Goal: Complete application form: Complete application form

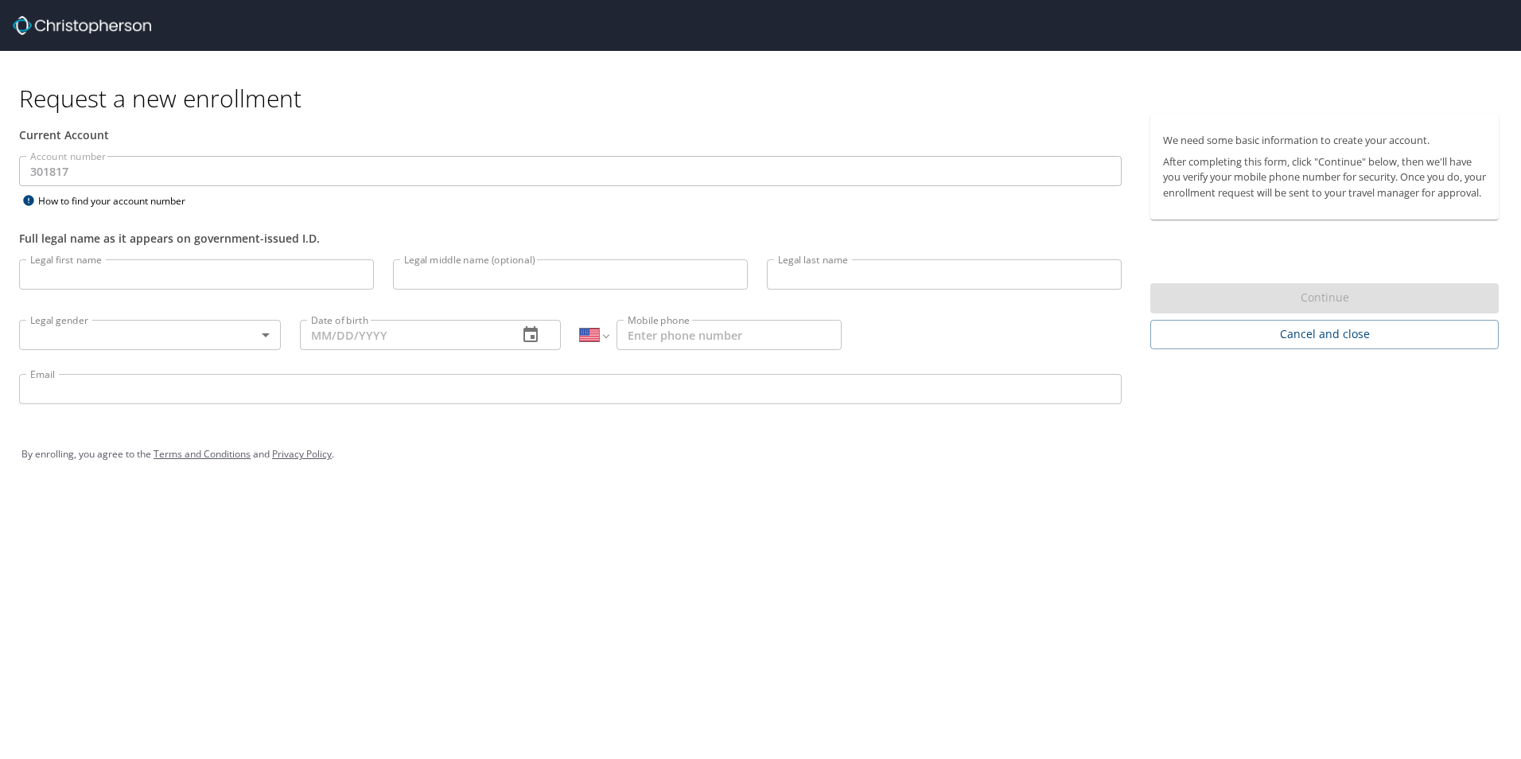
select select "US"
click at [145, 278] on input "Legal first name" at bounding box center [196, 274] width 355 height 30
type input "F"
type input "[PERSON_NAME]"
type input "French"
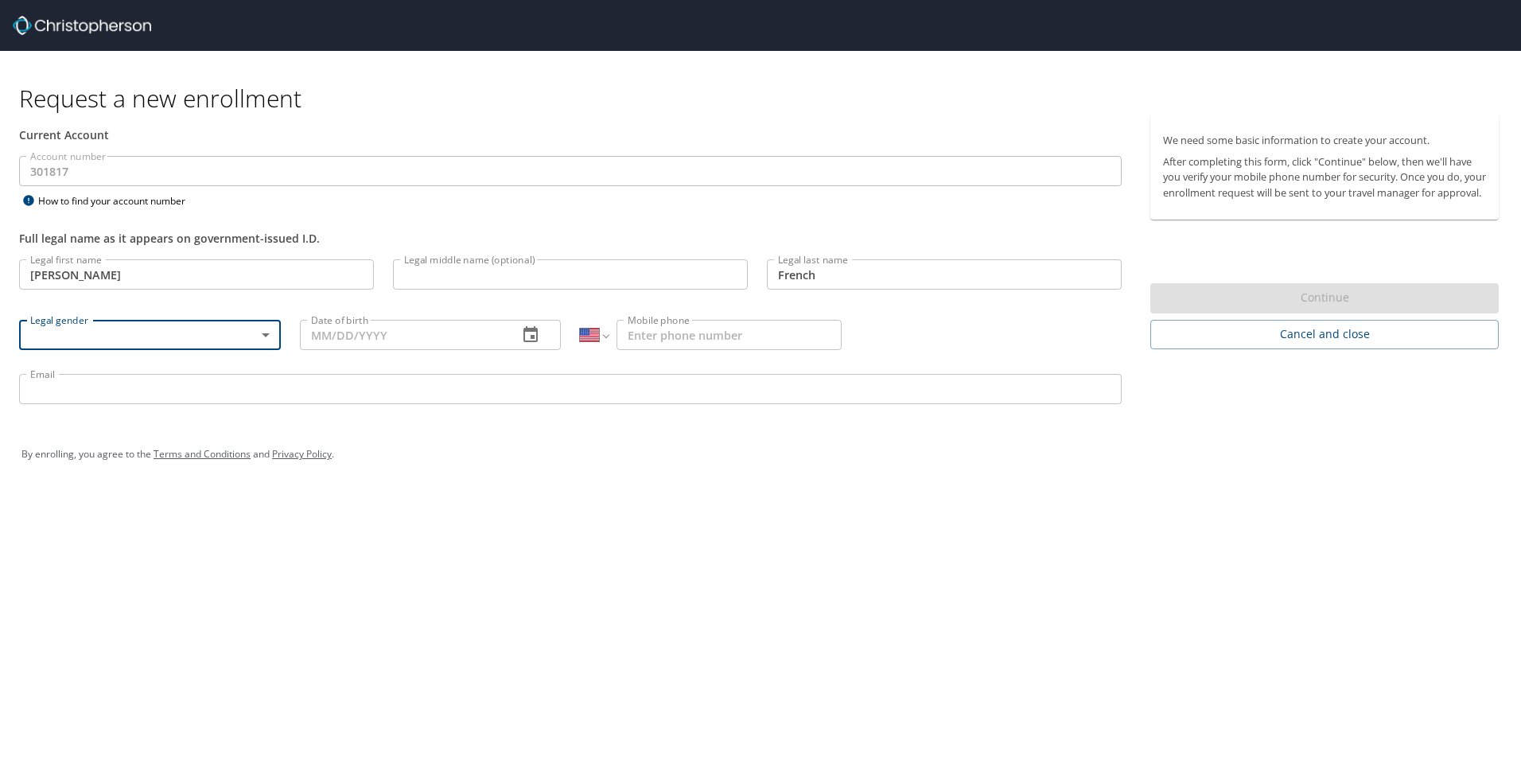
click at [262, 340] on body "Request a new enrollment Current Account Account number 301817 Account number H…" at bounding box center [760, 379] width 1521 height 759
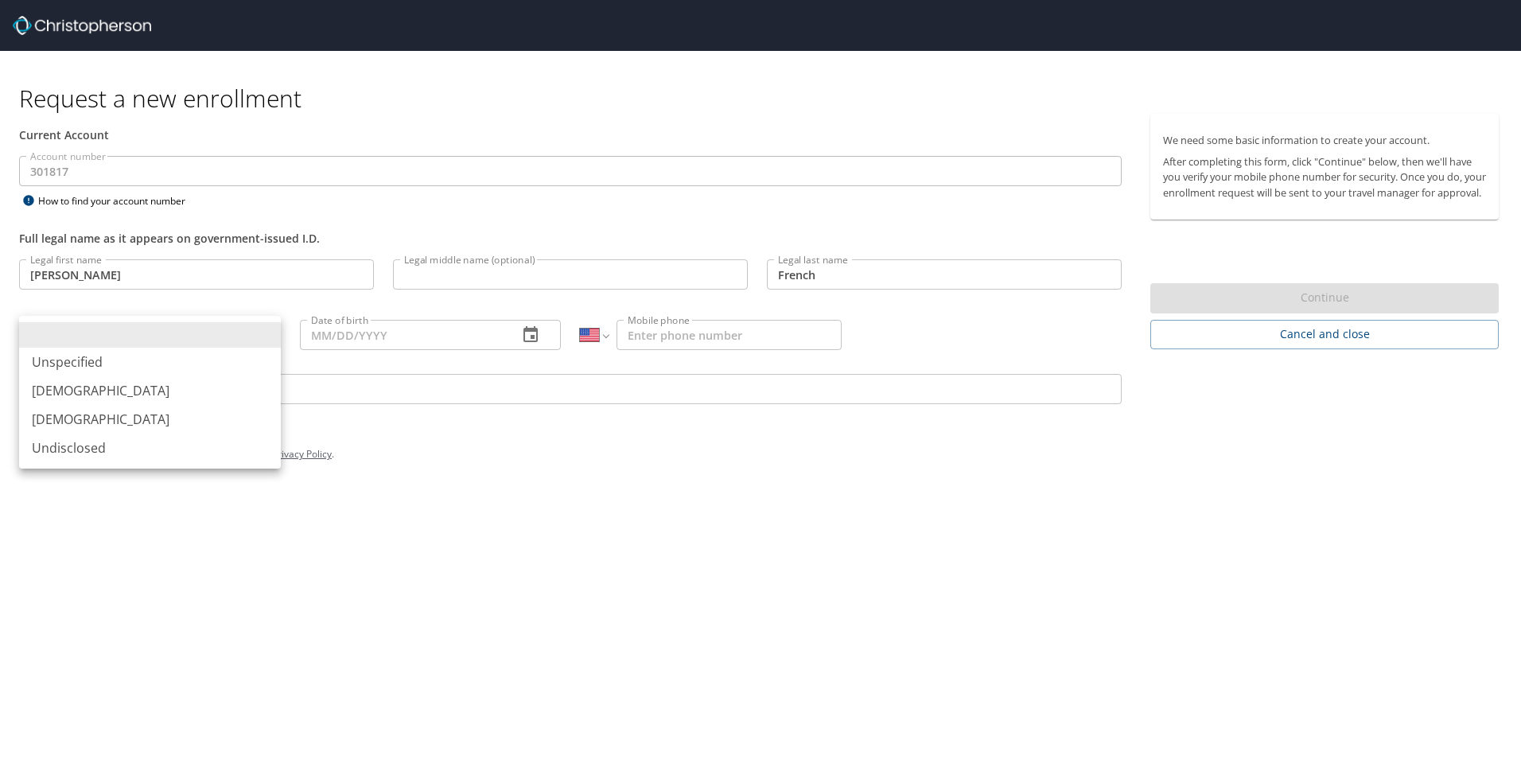
click at [231, 390] on li "[DEMOGRAPHIC_DATA]" at bounding box center [150, 390] width 262 height 29
type input "[DEMOGRAPHIC_DATA]"
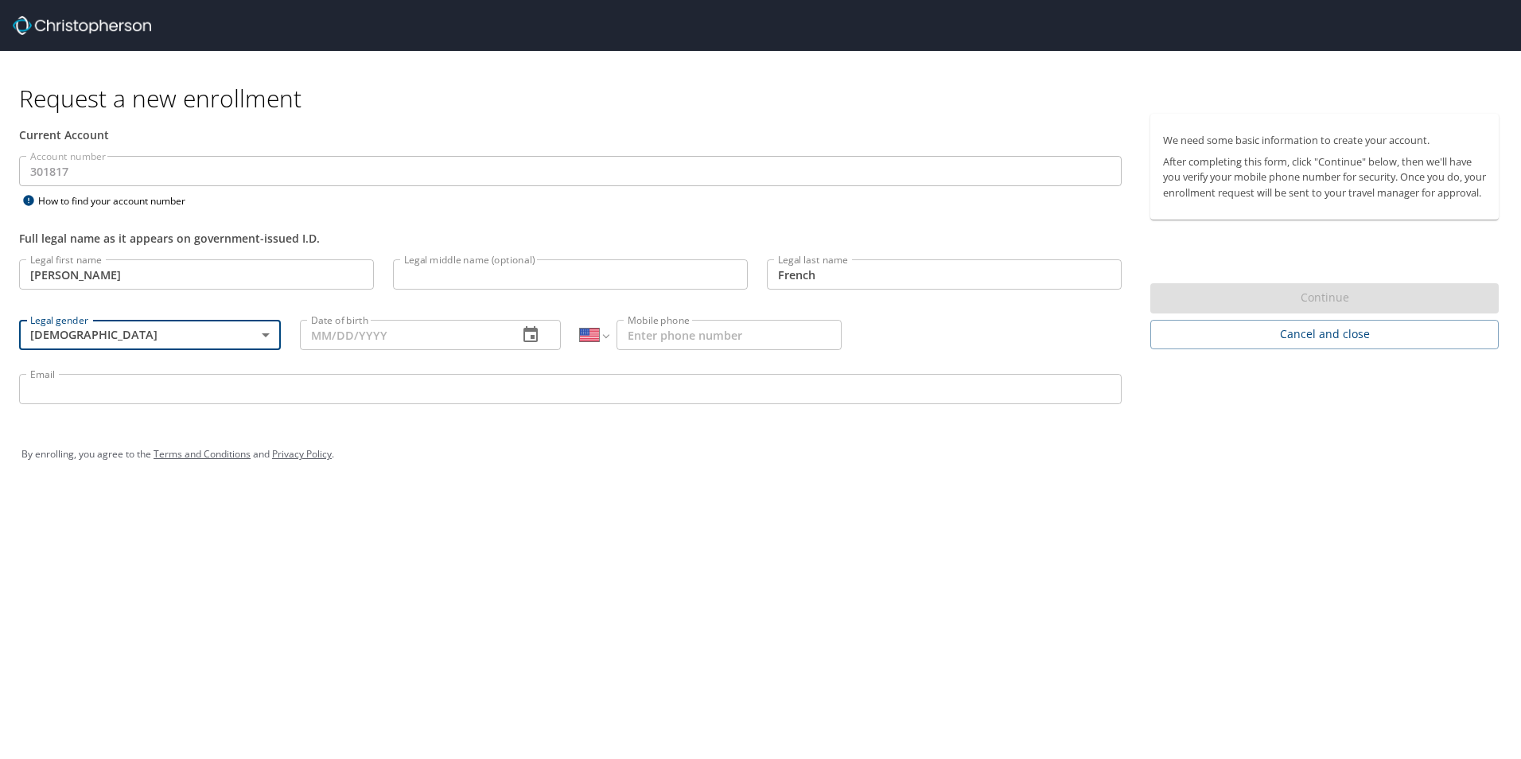
click at [338, 337] on input "Date of birth" at bounding box center [403, 335] width 206 height 30
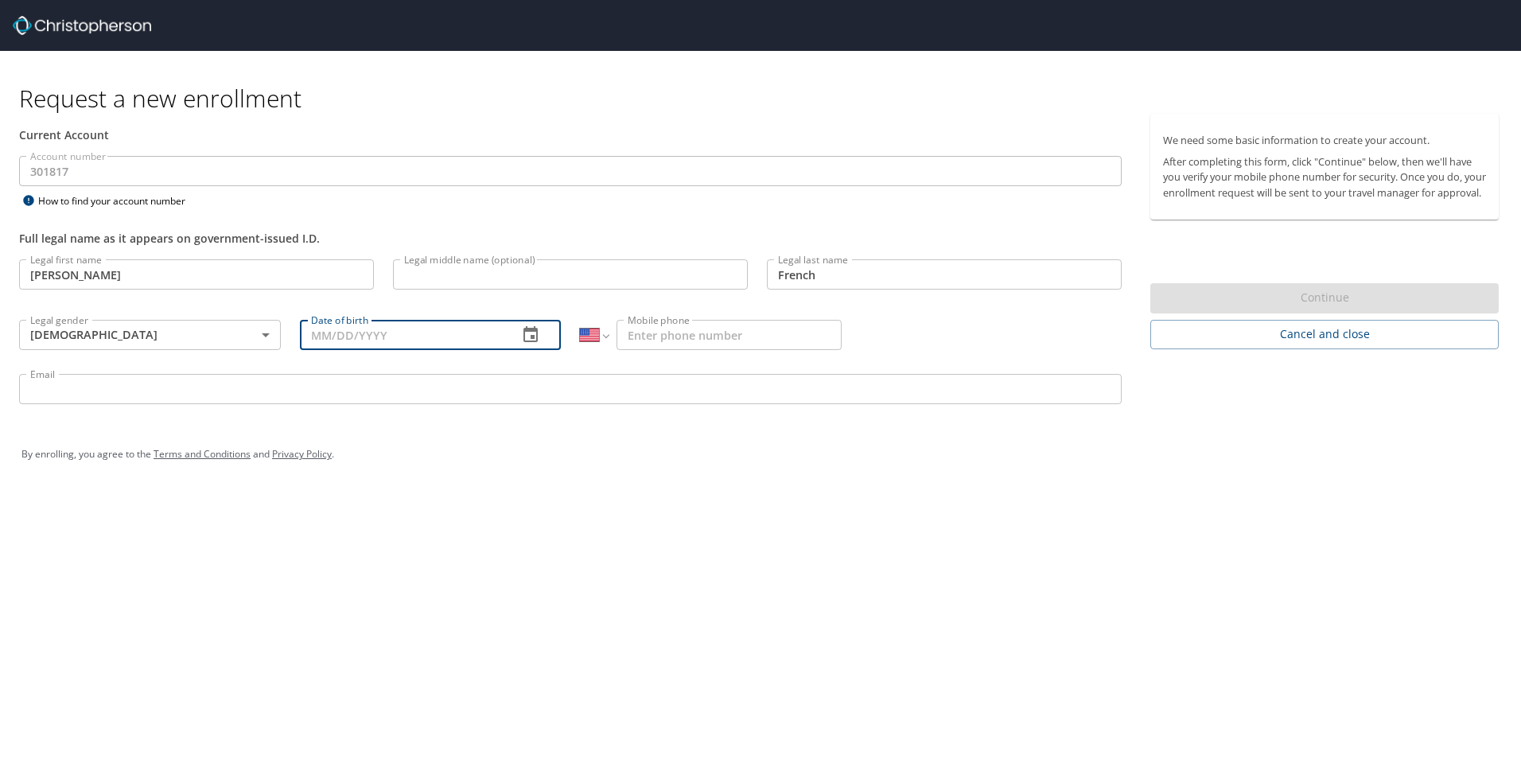
type input "[DATE]"
type input "[PHONE_NUMBER]"
type input "[EMAIL_ADDRESS][DOMAIN_NAME]"
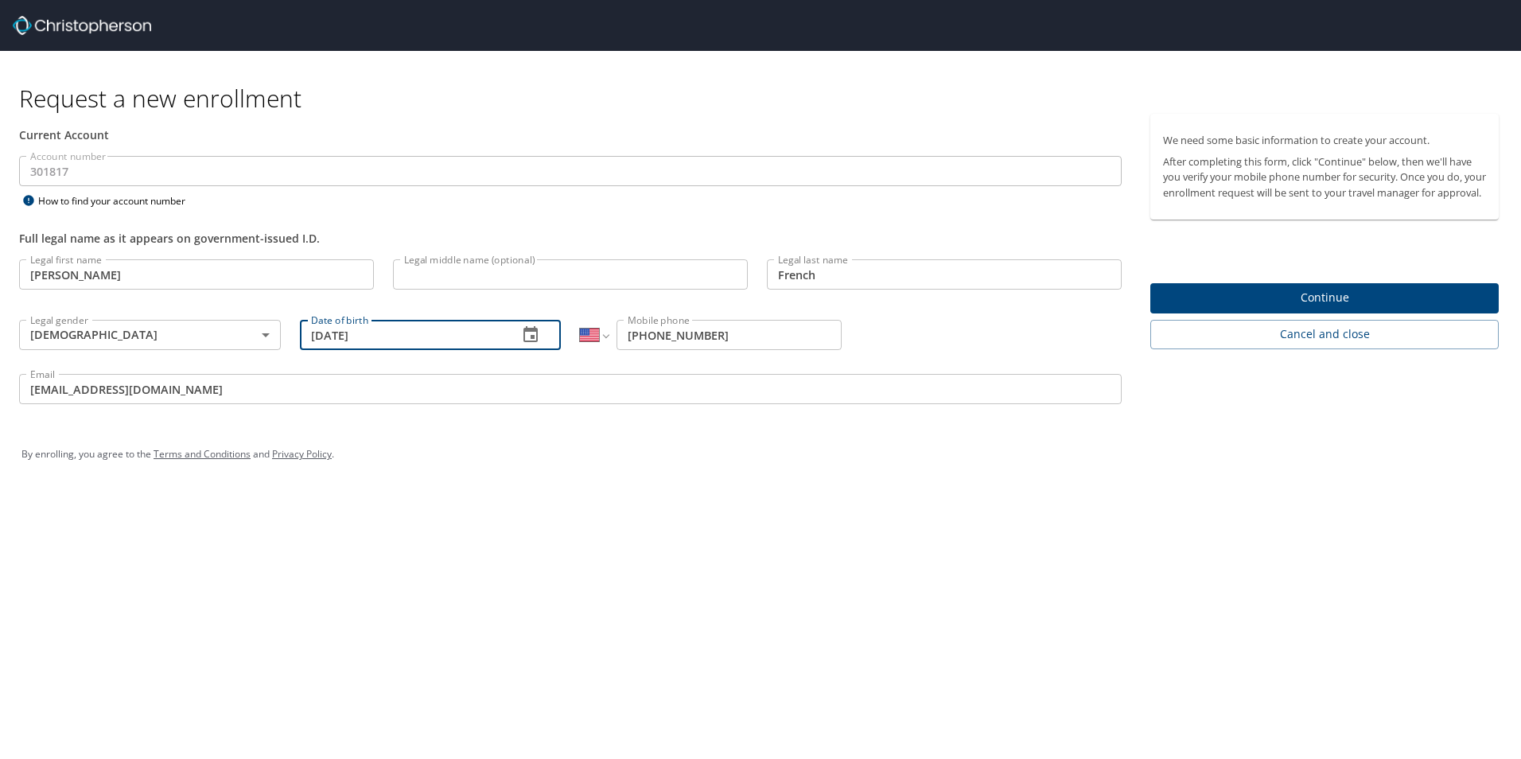
click at [1234, 308] on span "Continue" at bounding box center [1324, 298] width 323 height 20
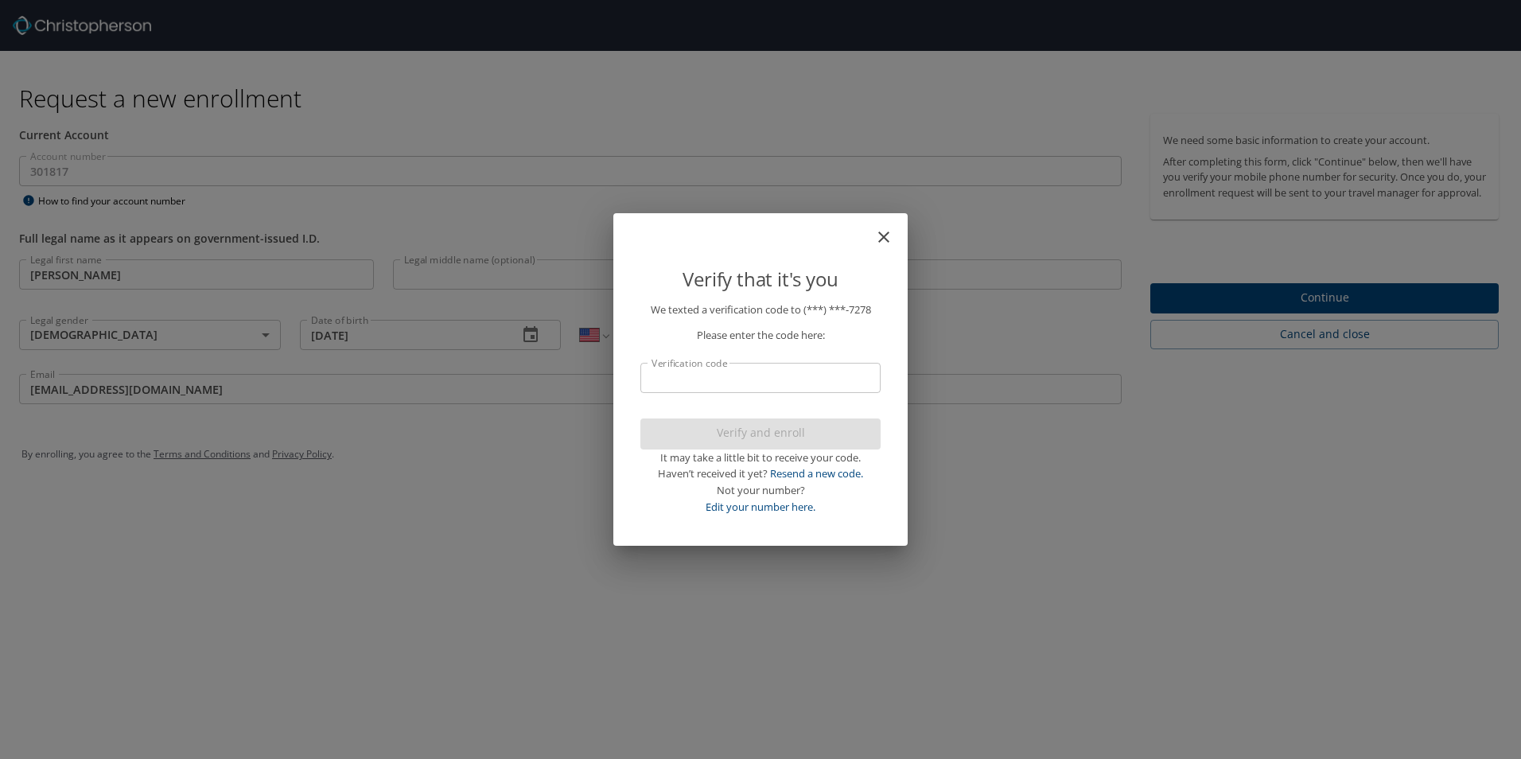
click at [814, 383] on input "Verification code" at bounding box center [760, 378] width 240 height 30
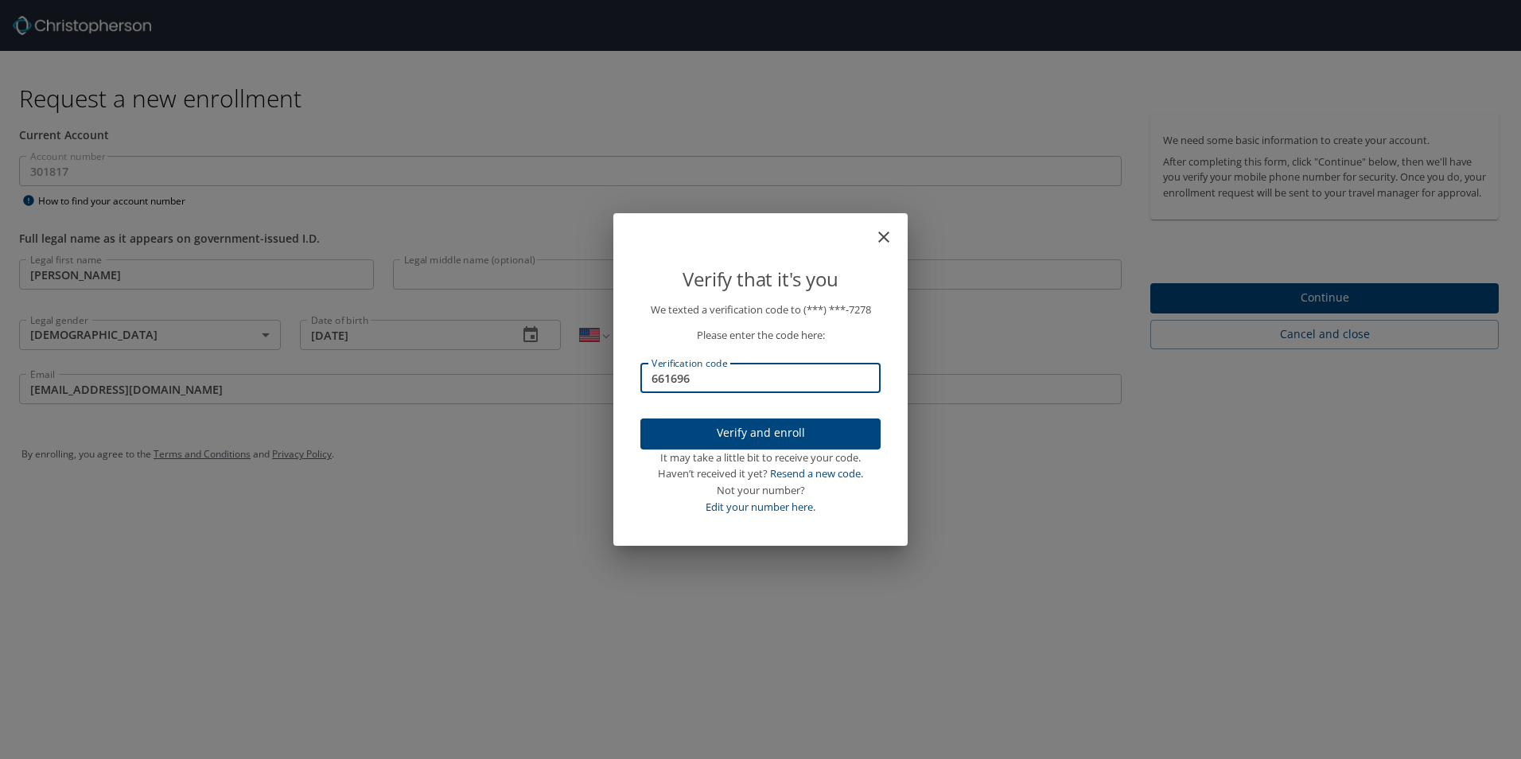
type input "661696"
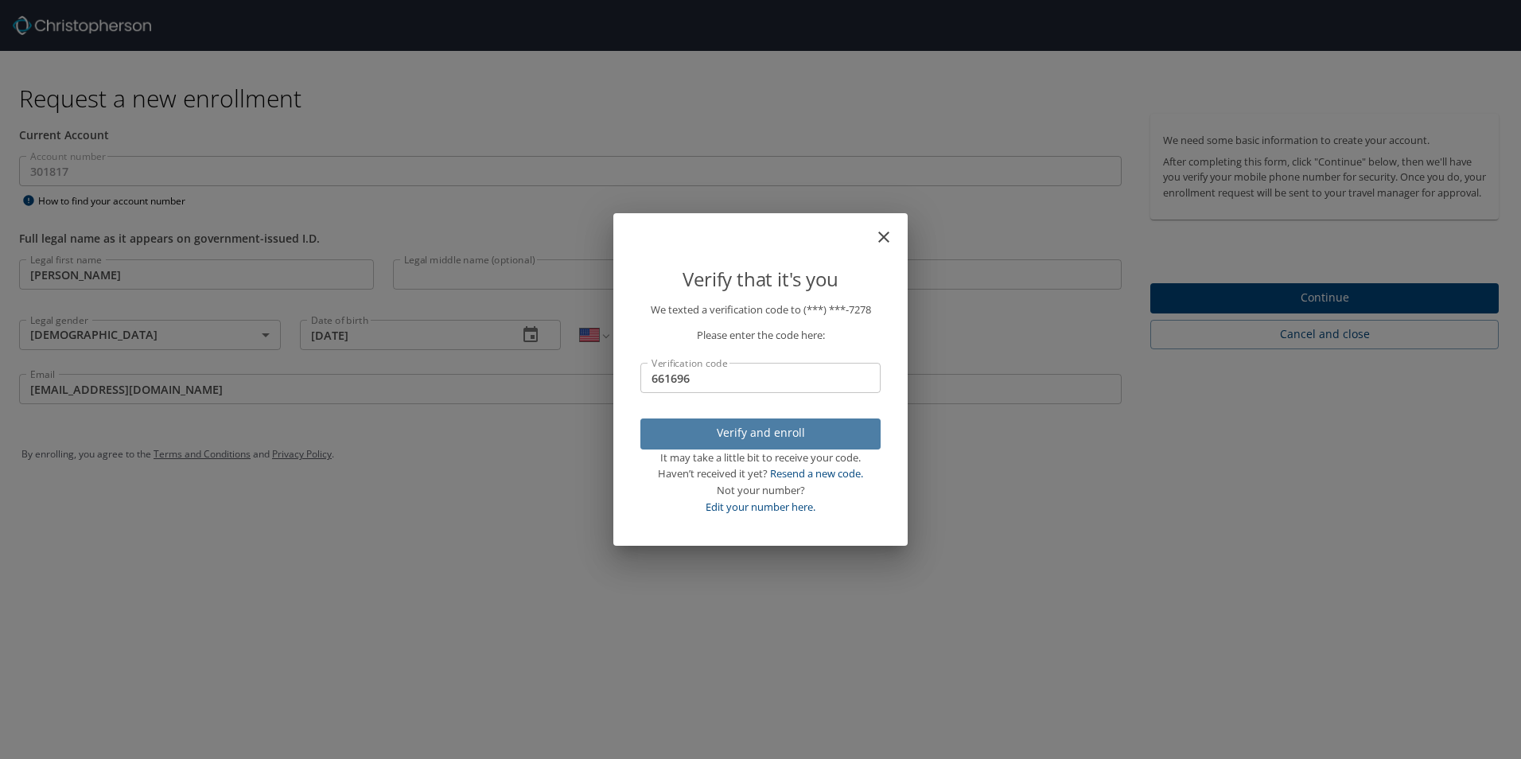
click at [803, 427] on span "Verify and enroll" at bounding box center [760, 433] width 215 height 20
